Goal: Task Accomplishment & Management: Manage account settings

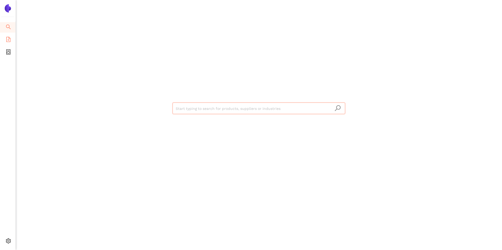
click at [7, 39] on icon "file-add" at bounding box center [8, 39] width 5 height 5
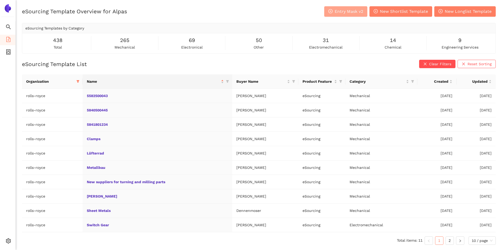
click at [361, 9] on span "Entry Mask v2" at bounding box center [348, 11] width 28 height 7
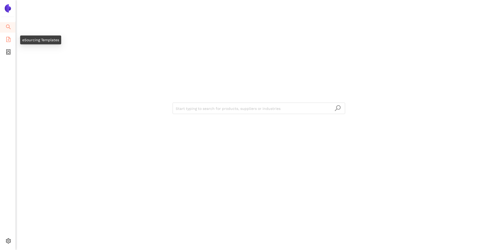
click at [12, 40] on li "eSourcing Templates" at bounding box center [7, 40] width 15 height 10
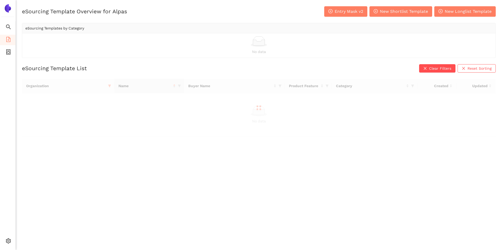
click at [218, 12] on div "eSourcing Template Overview for Alpas Entry Mask v2 New Shortlist Template New …" at bounding box center [258, 11] width 473 height 10
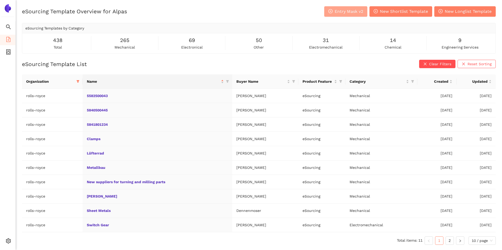
click at [341, 9] on span "Entry Mask v2" at bounding box center [348, 11] width 28 height 7
click at [77, 80] on icon "filter" at bounding box center [77, 81] width 3 height 3
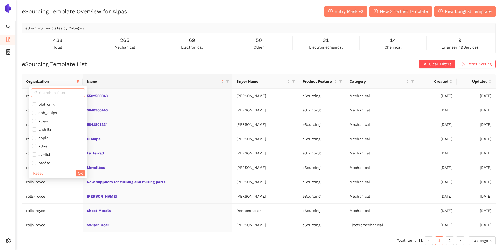
click at [44, 93] on input "text" at bounding box center [60, 93] width 43 height 6
type input "alpas"
click at [43, 101] on li "alpas" at bounding box center [55, 104] width 52 height 8
checkbox input "true"
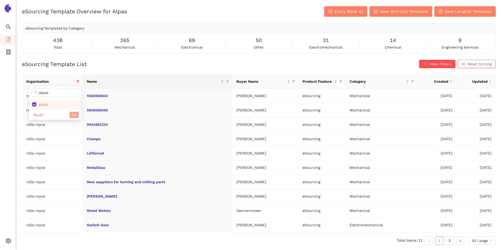
click at [77, 115] on button "OK" at bounding box center [73, 115] width 9 height 6
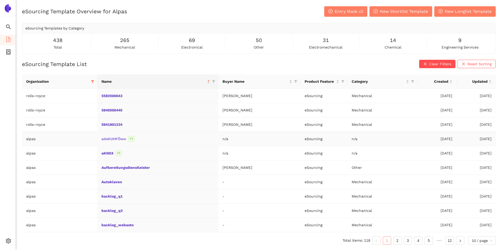
click at [0, 0] on link "adsKUHFÖwe" at bounding box center [0, 0] width 0 height 0
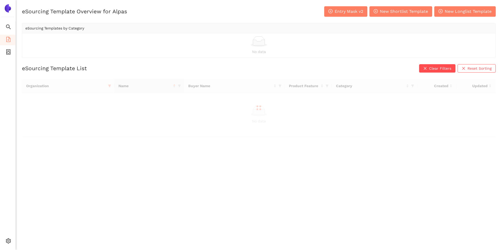
click at [160, 152] on div "eSourcing Template Overview for Alpas Entry Mask v2 New Shortlist Template New …" at bounding box center [259, 131] width 486 height 250
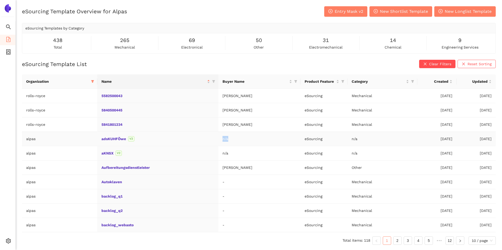
drag, startPoint x: 229, startPoint y: 139, endPoint x: 224, endPoint y: 139, distance: 5.2
click at [223, 139] on td "n/a" at bounding box center [259, 139] width 82 height 14
click at [174, 136] on div "adsKUHFÖwe V2" at bounding box center [157, 139] width 113 height 6
drag, startPoint x: 100, startPoint y: 141, endPoint x: 125, endPoint y: 141, distance: 24.8
click at [125, 141] on td "adsKUHFÖwe V2" at bounding box center [157, 139] width 121 height 14
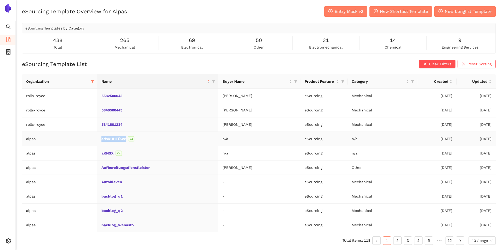
copy link "adsKUHFÖwe"
click at [0, 0] on link "adsKUHFÖwe" at bounding box center [0, 0] width 0 height 0
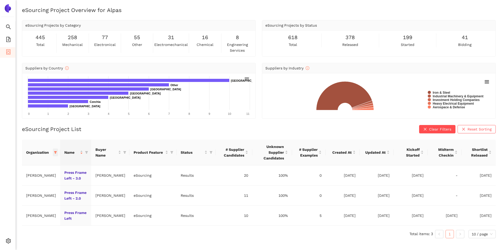
click at [54, 153] on icon "filter" at bounding box center [55, 152] width 3 height 3
click at [15, 242] on span "Reset" at bounding box center [13, 244] width 10 height 6
checkbox input "false"
click at [86, 151] on div "Name" at bounding box center [75, 153] width 23 height 6
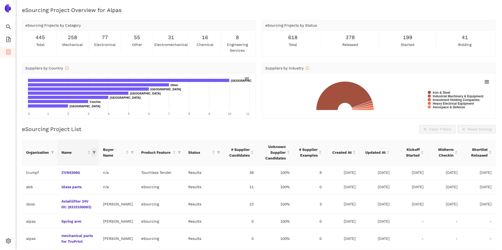
click at [95, 152] on icon "filter" at bounding box center [93, 152] width 3 height 3
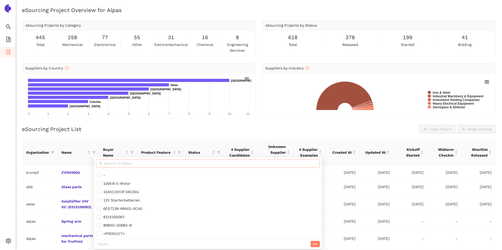
click at [106, 161] on input "text" at bounding box center [210, 164] width 213 height 6
paste input "adsKUHFÖwe"
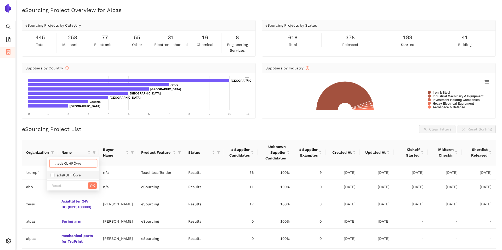
type input "adsKUHFÖwe"
click at [82, 172] on span "adsKUHFÖwe" at bounding box center [72, 175] width 45 height 6
checkbox input "true"
click at [91, 184] on span "OK" at bounding box center [92, 186] width 5 height 6
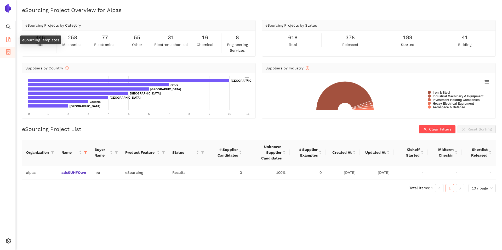
click at [8, 39] on icon "file-add" at bounding box center [8, 39] width 5 height 5
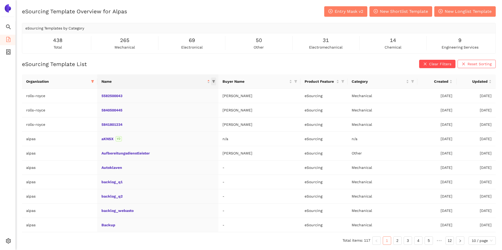
click at [213, 81] on icon "filter" at bounding box center [213, 81] width 3 height 3
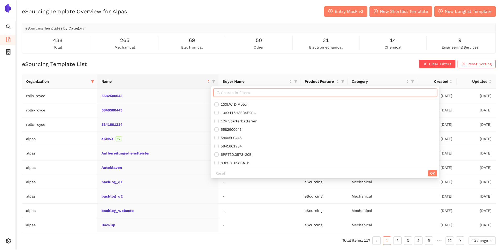
click at [223, 92] on input "text" at bounding box center [327, 93] width 213 height 6
paste input "adsKUHFÖwe"
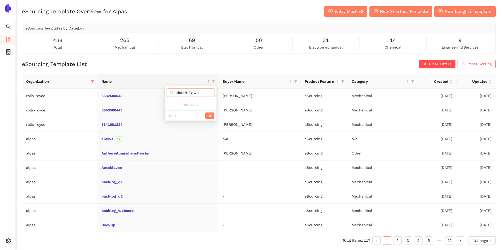
type input "adsKUHFÖwe"
click at [203, 66] on div "eSourcing Template List Clear Filters Reset Sorting" at bounding box center [258, 64] width 473 height 8
click at [7, 55] on span "container" at bounding box center [8, 53] width 5 height 10
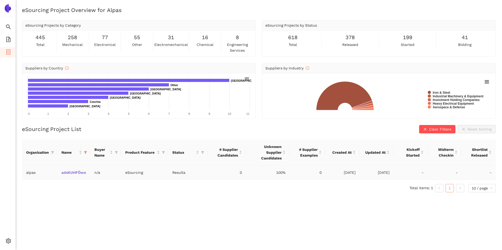
click at [0, 0] on link "adsKUHFÖwe" at bounding box center [0, 0] width 0 height 0
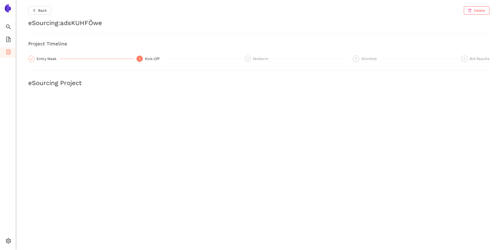
click at [468, 191] on div "Back Delete eSourcing : adsKUHFÖwe Project Timeline Entry Mask 2 Kick-Off 3 Mid…" at bounding box center [259, 125] width 486 height 250
click at [390, 205] on div "Back Delete eSourcing : adsKUHFÖwe Project Timeline Entry Mask 2 Kick-Off 3 Mid…" at bounding box center [259, 125] width 486 height 250
click at [362, 60] on div "Shortlist" at bounding box center [370, 59] width 19 height 6
click at [50, 61] on div "Entry Mask" at bounding box center [48, 59] width 23 height 6
click at [149, 57] on div "Kick-Off" at bounding box center [154, 59] width 18 height 6
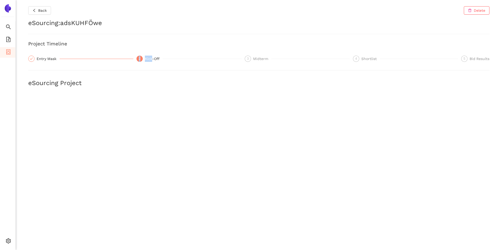
click at [149, 57] on div "Kick-Off" at bounding box center [154, 59] width 18 height 6
click at [53, 59] on div "Entry Mask" at bounding box center [48, 59] width 23 height 6
click at [266, 61] on div "Midterm" at bounding box center [262, 59] width 18 height 6
click at [27, 206] on li "Internal Area" at bounding box center [37, 203] width 43 height 10
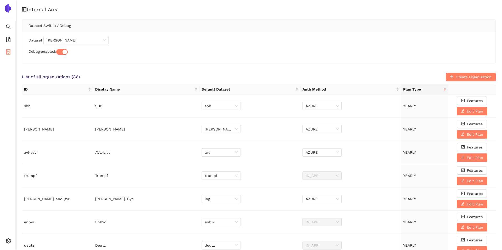
click at [12, 51] on li "eSourcing Projects" at bounding box center [7, 52] width 15 height 10
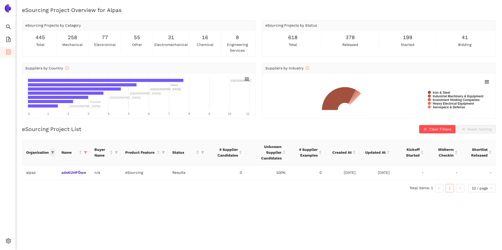
click at [53, 154] on icon "filter" at bounding box center [52, 152] width 3 height 3
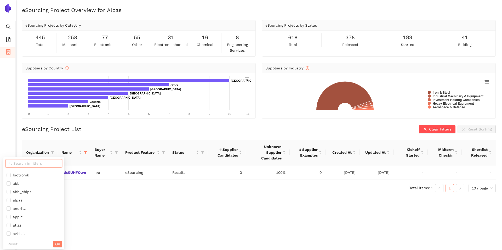
click at [40, 164] on input "text" at bounding box center [36, 164] width 46 height 6
type input "kurtz"
click at [29, 173] on span "kurtz" at bounding box center [29, 175] width 45 height 6
checkbox input "true"
click at [45, 183] on button "OK" at bounding box center [48, 186] width 9 height 6
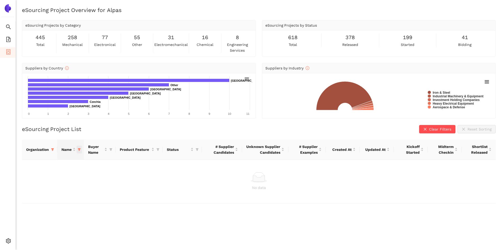
click at [78, 148] on span "this column's title is Name,this column is sortable" at bounding box center [79, 150] width 5 height 8
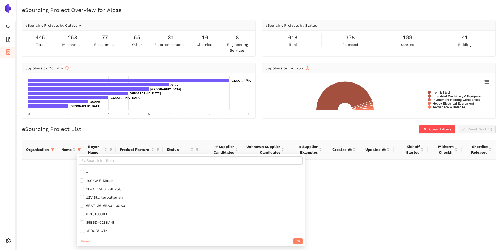
click at [89, 239] on span "Reset" at bounding box center [86, 242] width 10 height 6
checkbox input "false"
click at [297, 242] on button "OK" at bounding box center [297, 241] width 9 height 6
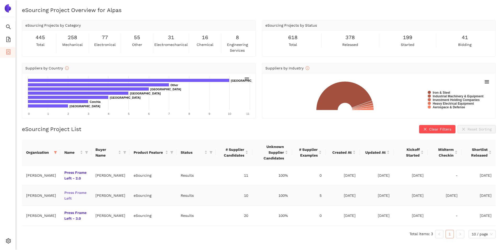
click at [0, 0] on link "Press Frame Left" at bounding box center [0, 0] width 0 height 0
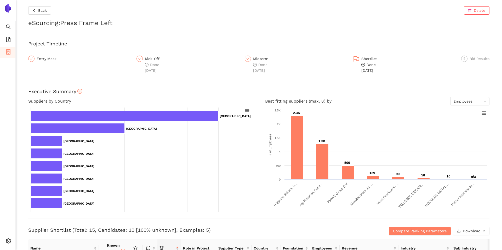
click at [155, 59] on div "Kick-Off" at bounding box center [154, 59] width 18 height 6
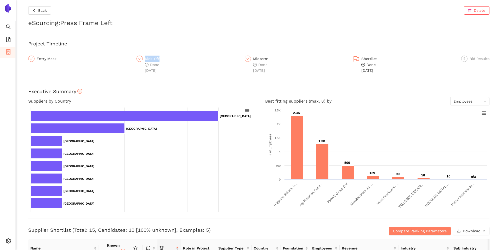
click at [155, 59] on div "Kick-Off" at bounding box center [154, 59] width 18 height 6
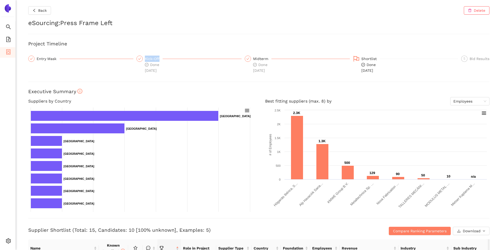
click at [155, 59] on div "Kick-Off" at bounding box center [154, 59] width 18 height 6
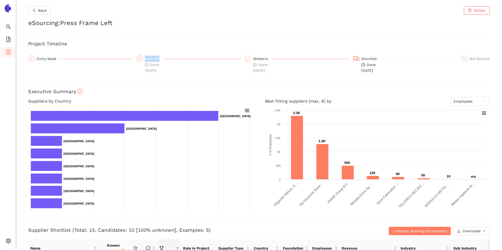
click at [155, 59] on div "Kick-Off" at bounding box center [154, 59] width 18 height 6
click at [52, 58] on div "Entry Mask" at bounding box center [48, 59] width 23 height 6
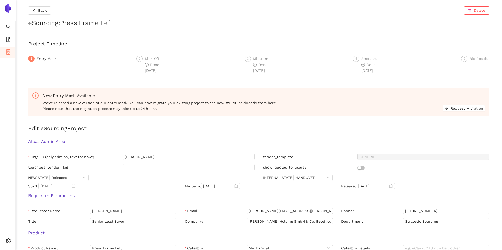
click at [156, 58] on div "Kick-Off" at bounding box center [154, 59] width 18 height 6
click at [256, 58] on div "Midterm" at bounding box center [262, 59] width 18 height 6
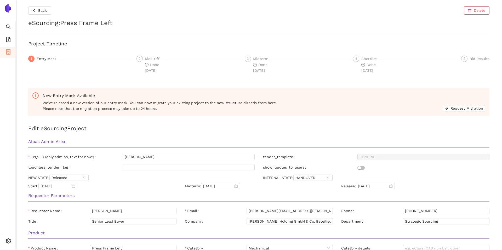
click at [256, 58] on div "Midterm" at bounding box center [262, 59] width 18 height 6
click at [374, 62] on div "Done 9.7.2024" at bounding box center [370, 67] width 19 height 11
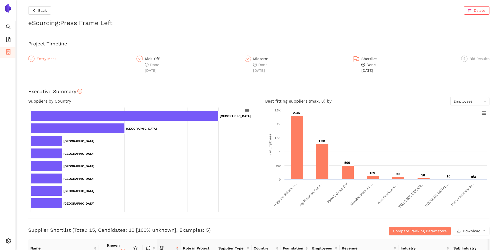
click at [60, 60] on div "Entry Mask" at bounding box center [80, 59] width 105 height 6
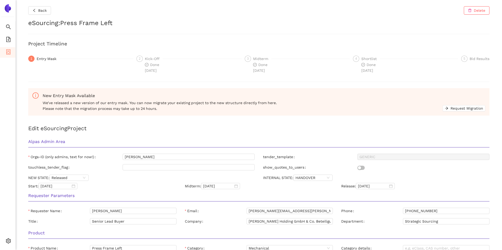
click at [7, 50] on icon "container" at bounding box center [8, 51] width 5 height 5
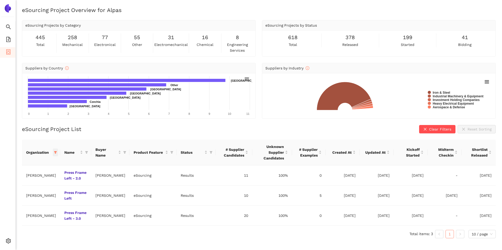
click at [54, 153] on icon "filter" at bounding box center [55, 152] width 3 height 3
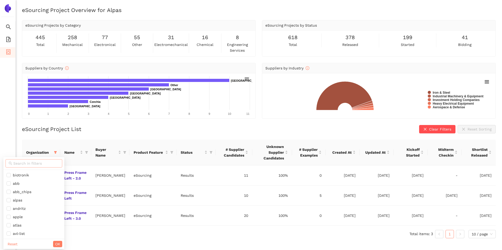
click at [31, 162] on input "text" at bounding box center [36, 164] width 46 height 6
type input "alpas"
click at [28, 172] on li "alpas" at bounding box center [29, 175] width 52 height 8
checkbox input "true"
click at [45, 186] on button "OK" at bounding box center [48, 186] width 9 height 6
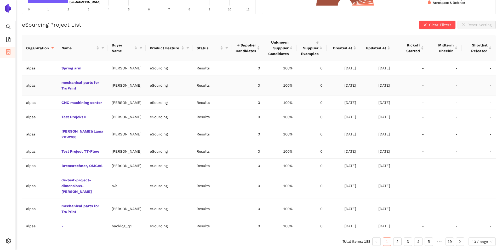
scroll to position [116, 0]
click at [398, 239] on link "2" at bounding box center [397, 242] width 8 height 8
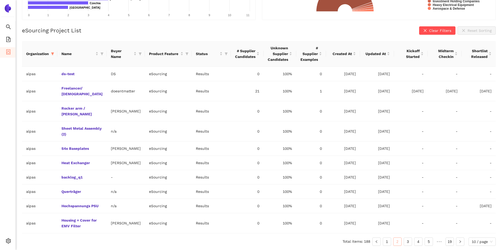
scroll to position [110, 0]
click at [405, 239] on link "3" at bounding box center [408, 242] width 8 height 8
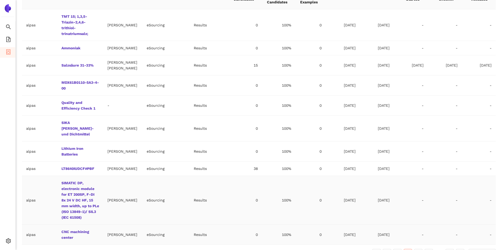
scroll to position [0, 0]
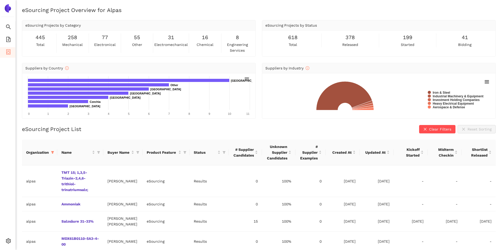
click at [199, 128] on div "eSourcing Project List Clear Filters Reset Sorting" at bounding box center [258, 129] width 473 height 8
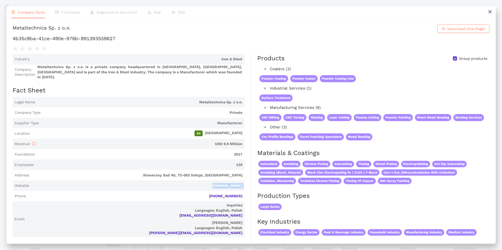
scroll to position [226, 0]
click at [489, 8] on button at bounding box center [490, 12] width 12 height 12
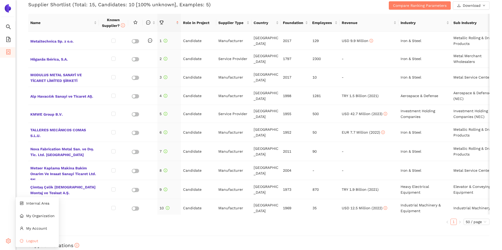
click at [18, 241] on li "Logout" at bounding box center [37, 241] width 43 height 10
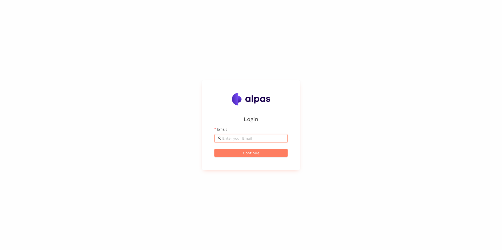
click at [227, 138] on input "Email" at bounding box center [253, 139] width 62 height 6
type input "[PERSON_NAME][EMAIL_ADDRESS]"
click at [253, 151] on span "Continue" at bounding box center [251, 153] width 16 height 6
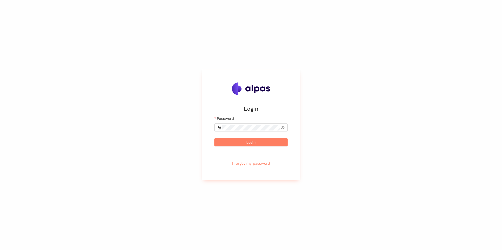
click at [251, 148] on form "Email [PERSON_NAME][EMAIL_ADDRESS] Password Login I forgot my password" at bounding box center [250, 142] width 73 height 52
click at [249, 146] on button "Login" at bounding box center [250, 142] width 73 height 8
